Goal: Task Accomplishment & Management: Complete application form

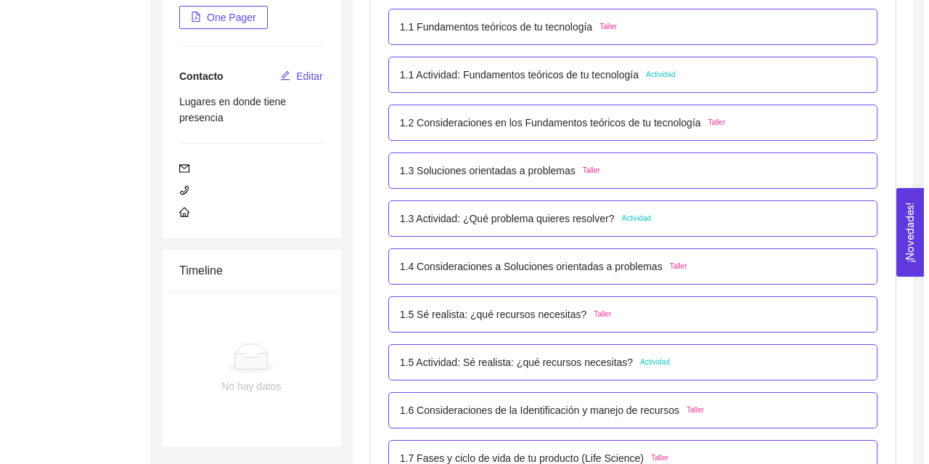
scroll to position [278, 0]
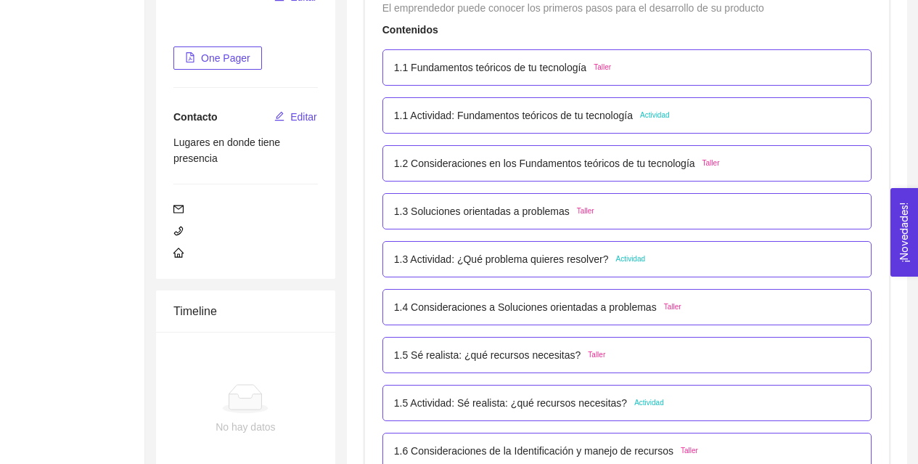
click at [638, 61] on div "1.1 Fundamentos teóricos de tu tecnología Taller" at bounding box center [627, 67] width 466 height 16
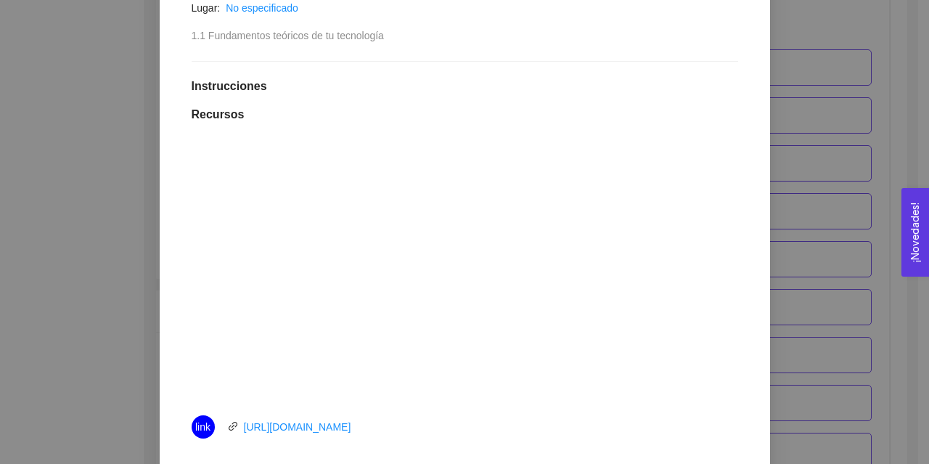
scroll to position [316, 0]
drag, startPoint x: 606, startPoint y: 94, endPoint x: 601, endPoint y: 86, distance: 9.1
click at [601, 86] on h1 "Instrucciones" at bounding box center [465, 87] width 546 height 15
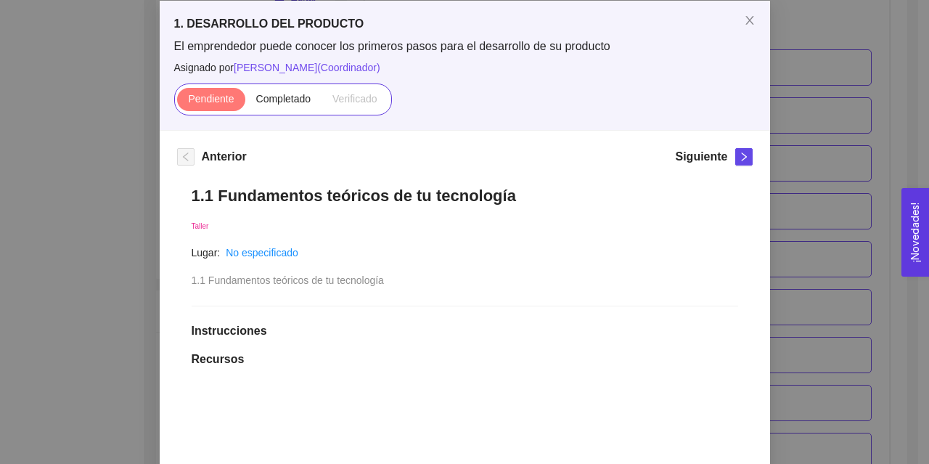
scroll to position [73, 0]
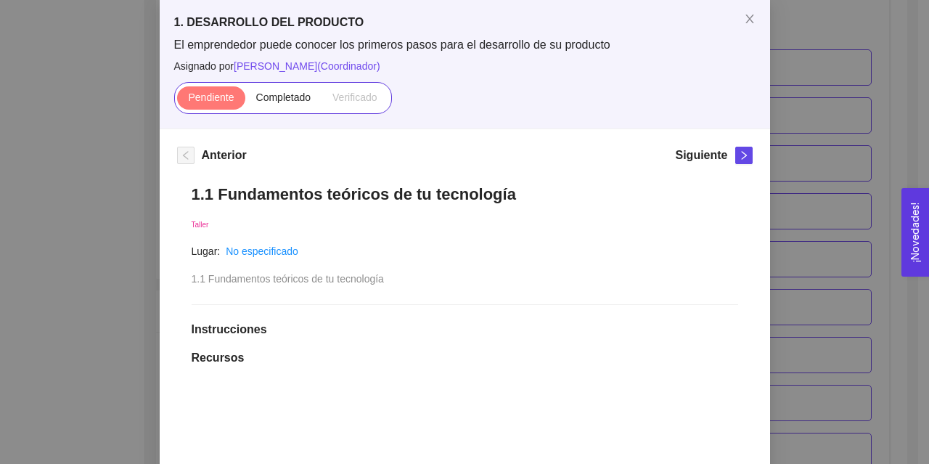
click at [295, 103] on span "Completado" at bounding box center [283, 97] width 55 height 12
click at [245, 101] on input "Completado" at bounding box center [245, 101] width 0 height 0
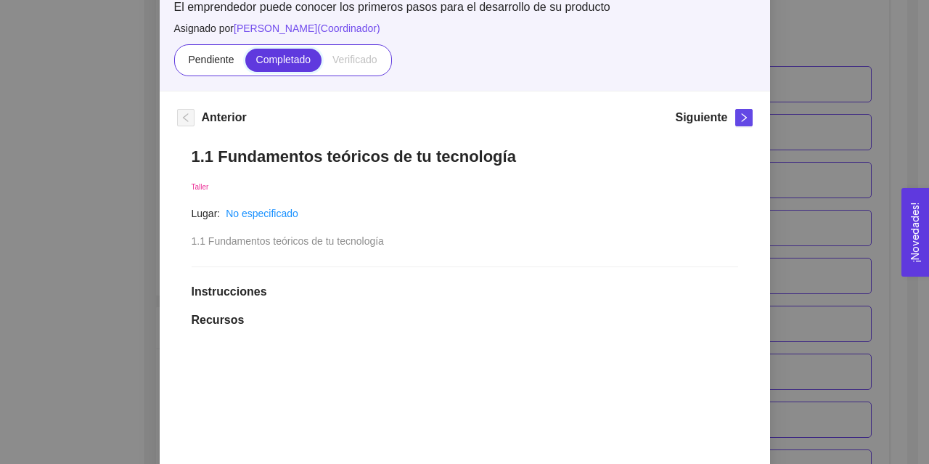
scroll to position [110, 0]
click at [728, 122] on div "Siguiente" at bounding box center [713, 121] width 77 height 23
click at [739, 122] on icon "right" at bounding box center [744, 118] width 10 height 10
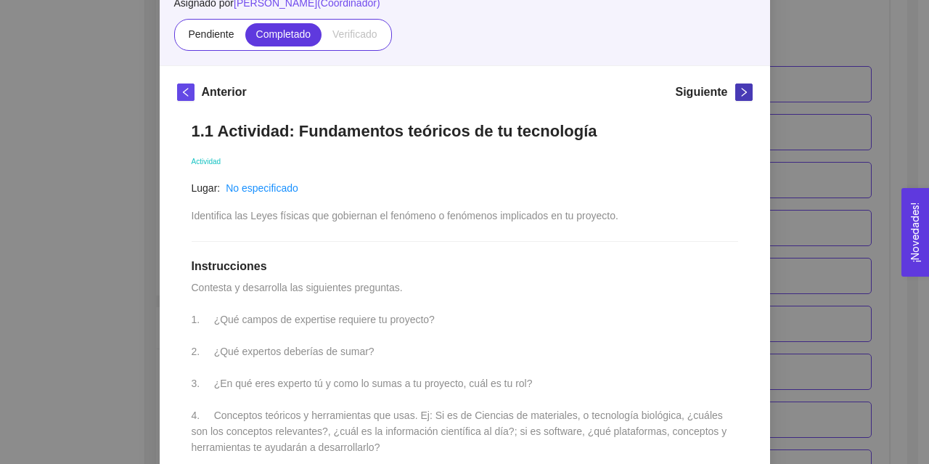
scroll to position [136, 0]
click at [736, 93] on span "right" at bounding box center [744, 93] width 16 height 10
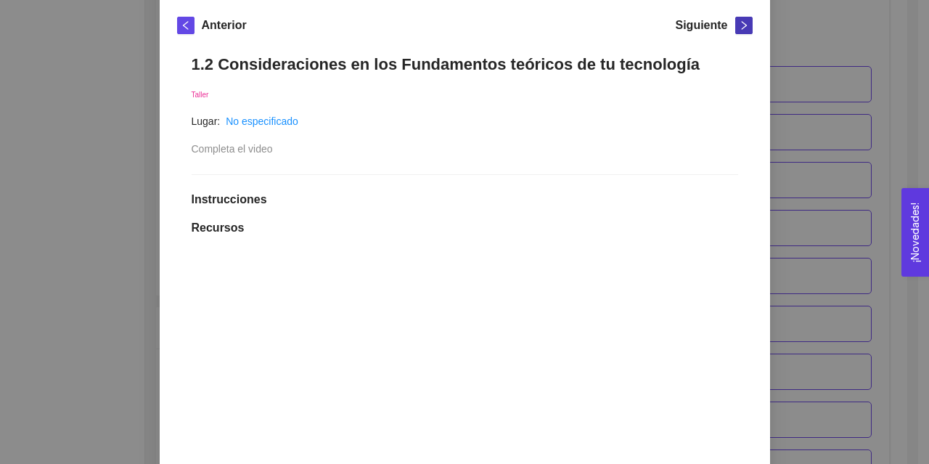
scroll to position [200, 0]
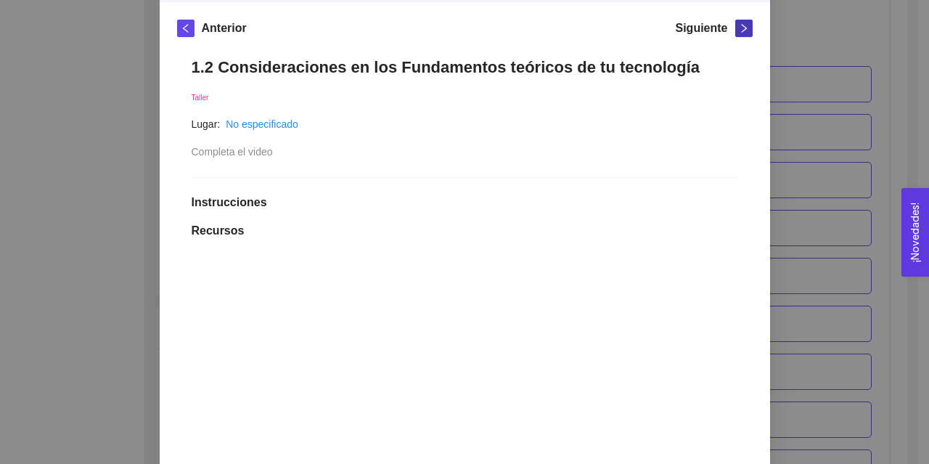
click at [739, 25] on icon "right" at bounding box center [744, 28] width 10 height 10
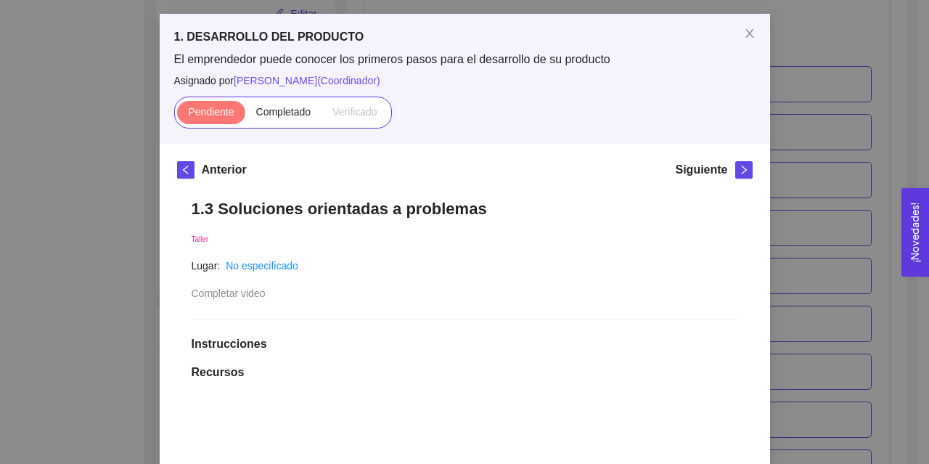
scroll to position [57, 0]
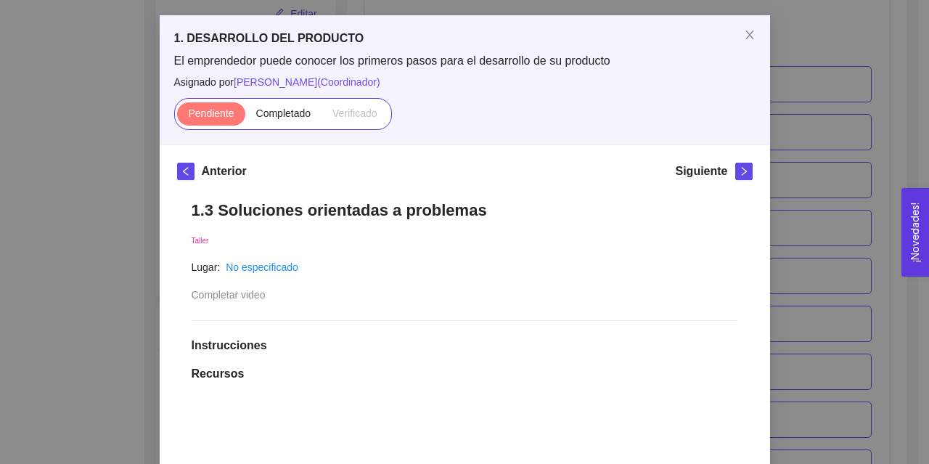
click at [286, 124] on label "Completado" at bounding box center [283, 113] width 77 height 23
click at [245, 117] on input "Completado" at bounding box center [245, 117] width 0 height 0
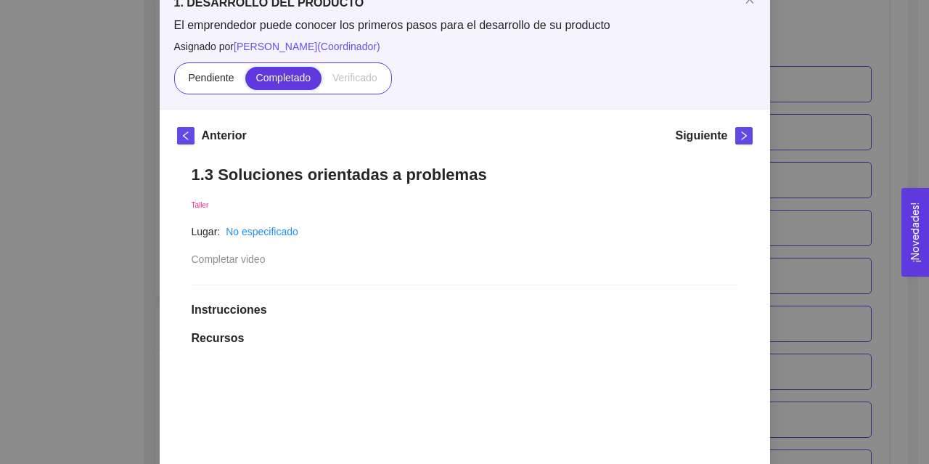
scroll to position [73, 0]
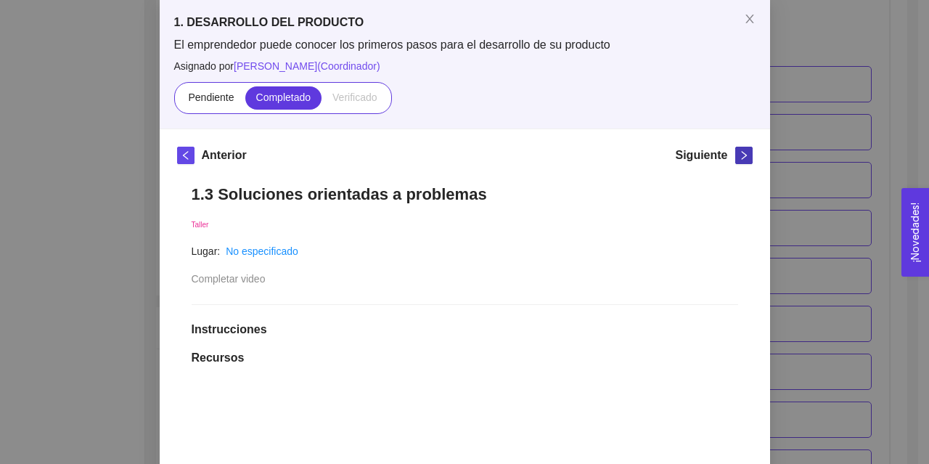
click at [739, 157] on icon "right" at bounding box center [744, 155] width 10 height 10
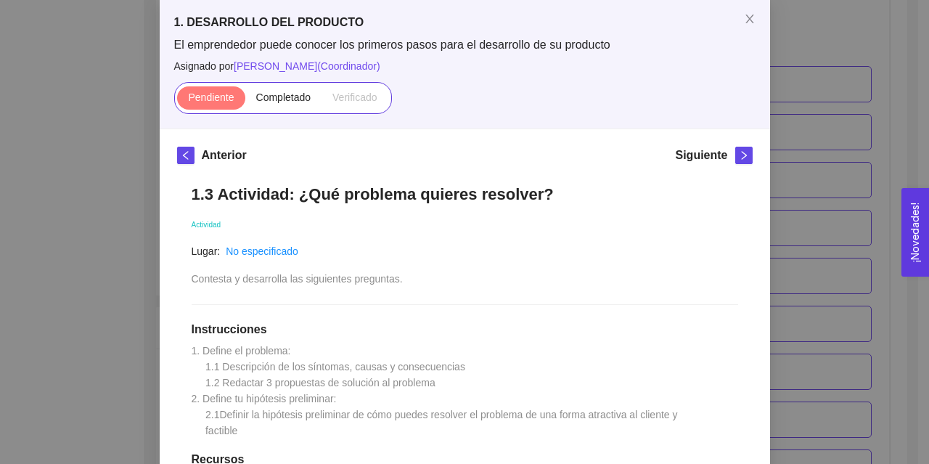
click at [224, 281] on span "Contesta y desarrolla las siguientes preguntas." at bounding box center [297, 279] width 211 height 12
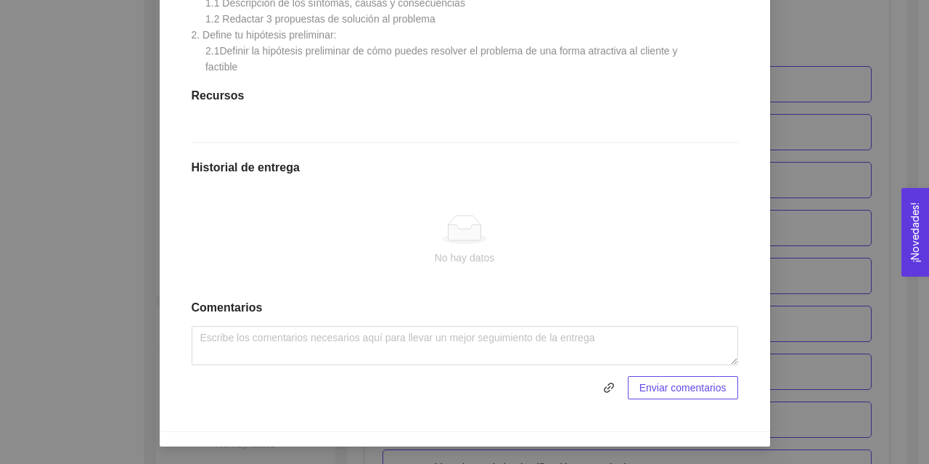
scroll to position [442, 0]
click at [456, 245] on ellipse at bounding box center [464, 239] width 45 height 10
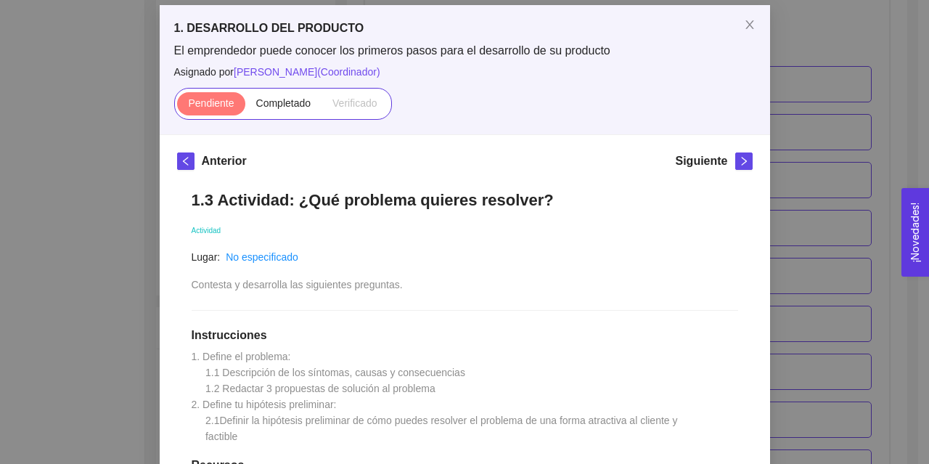
scroll to position [0, 0]
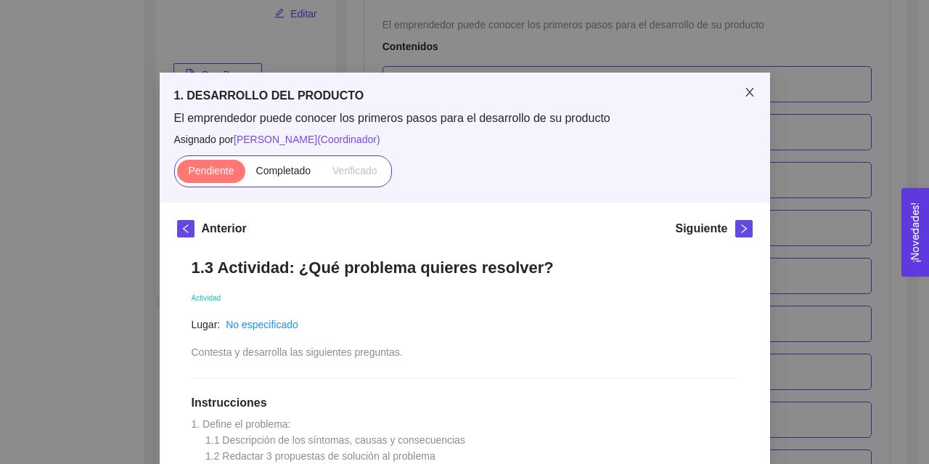
click at [746, 94] on icon "close" at bounding box center [750, 92] width 12 height 12
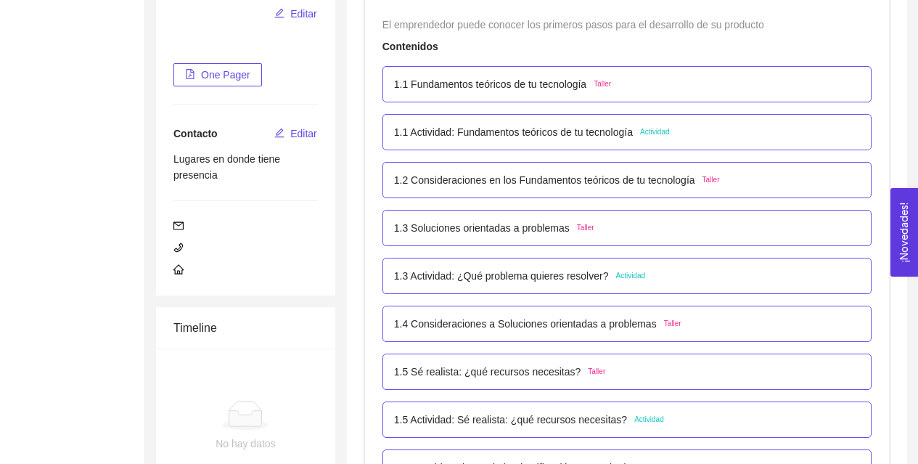
click at [672, 136] on div "1.1 Actividad: Fundamentos teóricos de tu tecnología Actividad" at bounding box center [627, 132] width 466 height 16
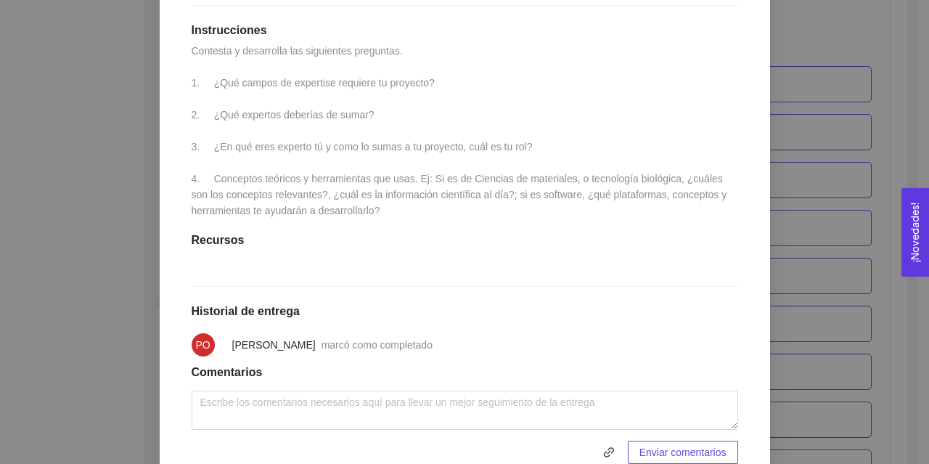
scroll to position [393, 0]
click at [252, 269] on div "1.1 Actividad: Fundamentos teóricos de tu tecnología Actividad Fecha de entrega…" at bounding box center [464, 164] width 575 height 628
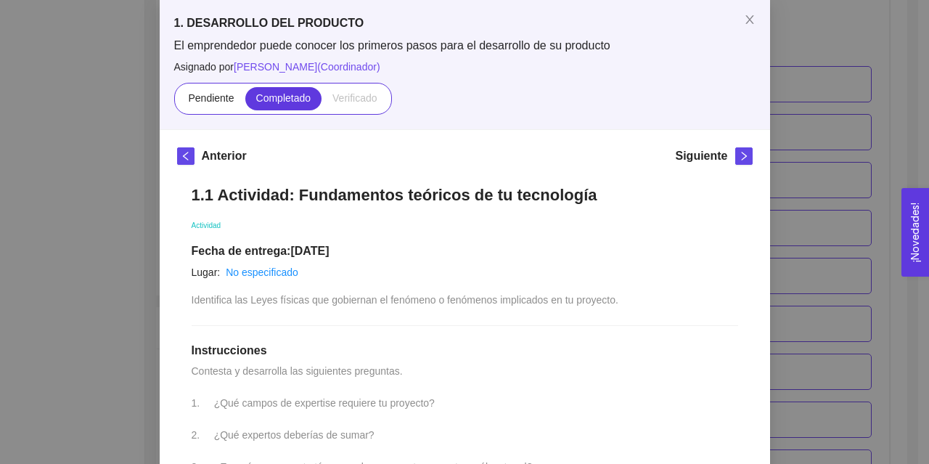
scroll to position [0, 0]
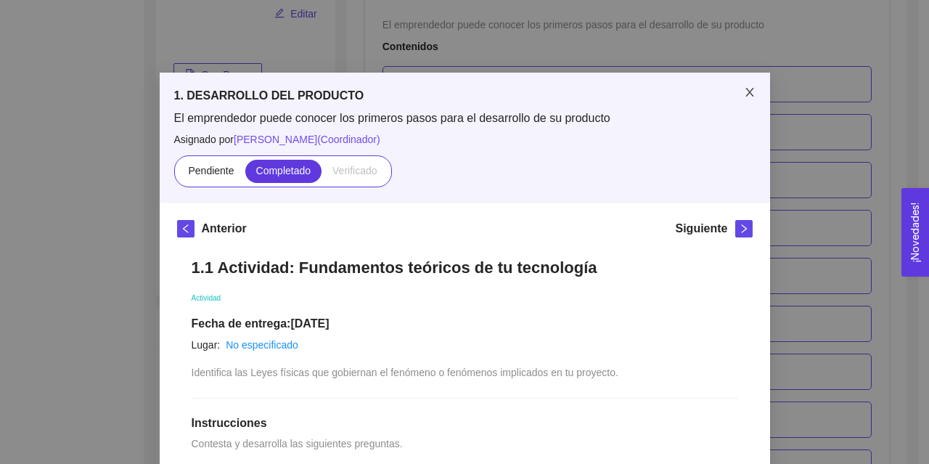
click at [744, 89] on icon "close" at bounding box center [750, 92] width 12 height 12
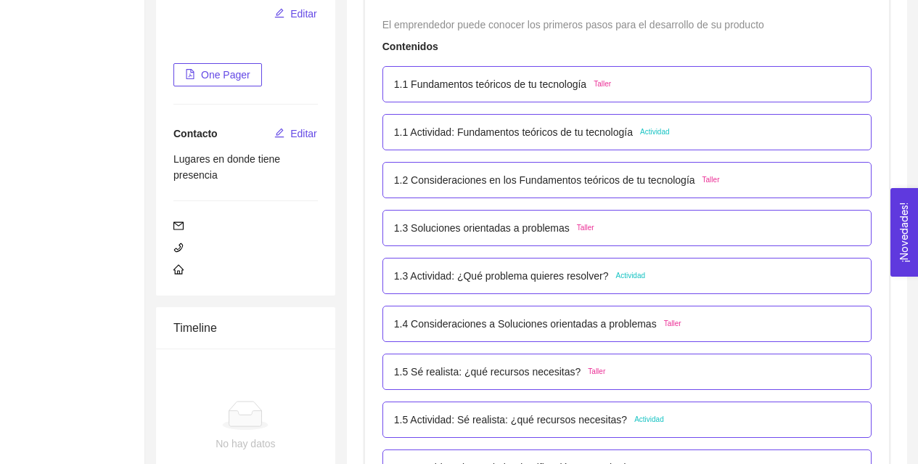
click at [629, 274] on span "Actividad" at bounding box center [630, 276] width 30 height 12
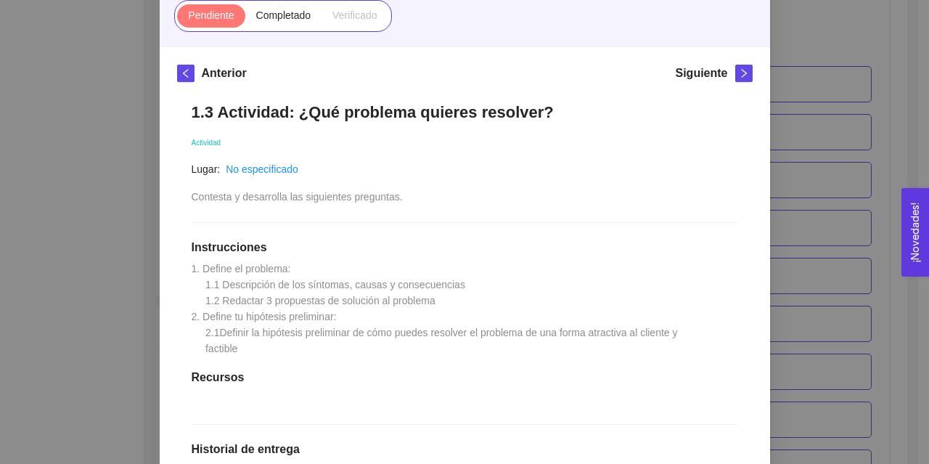
scroll to position [155, 0]
click at [292, 10] on span "Completado" at bounding box center [283, 16] width 55 height 12
click at [245, 20] on input "Completado" at bounding box center [245, 20] width 0 height 0
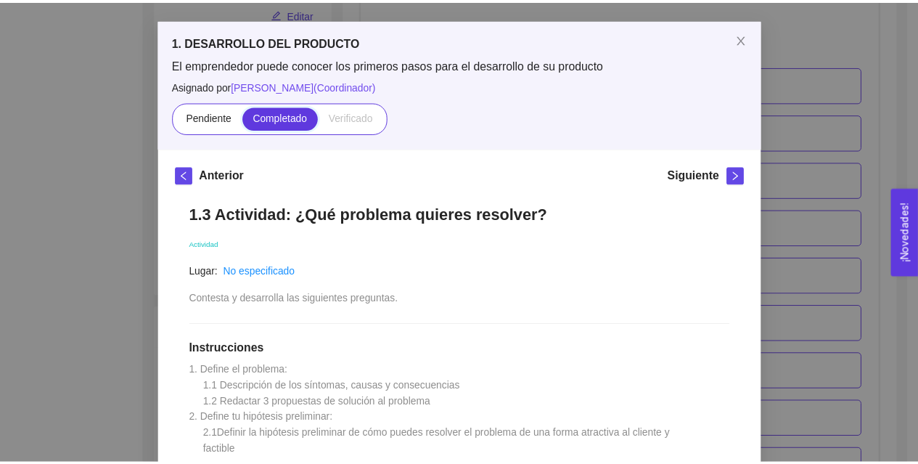
scroll to position [0, 0]
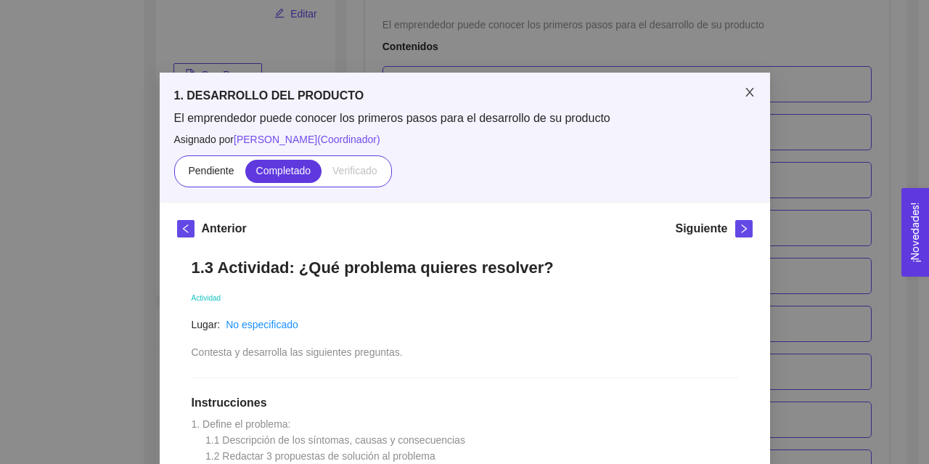
click at [744, 91] on icon "close" at bounding box center [750, 92] width 12 height 12
